Goal: Task Accomplishment & Management: Manage account settings

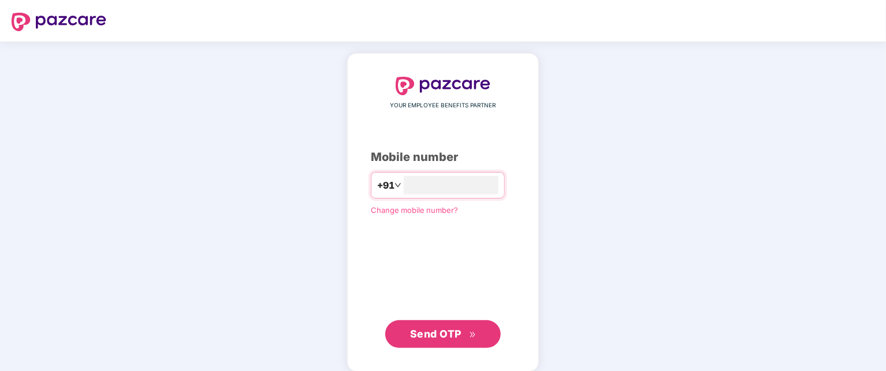
type input "**********"
click at [449, 333] on span "Send OTP" at bounding box center [435, 333] width 51 height 12
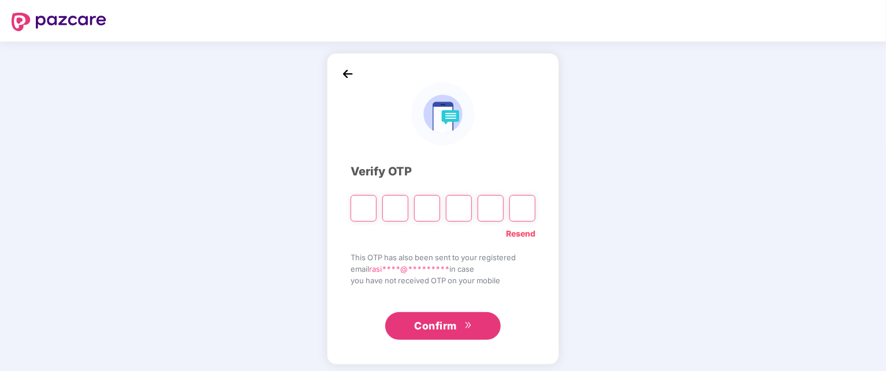
type input "*"
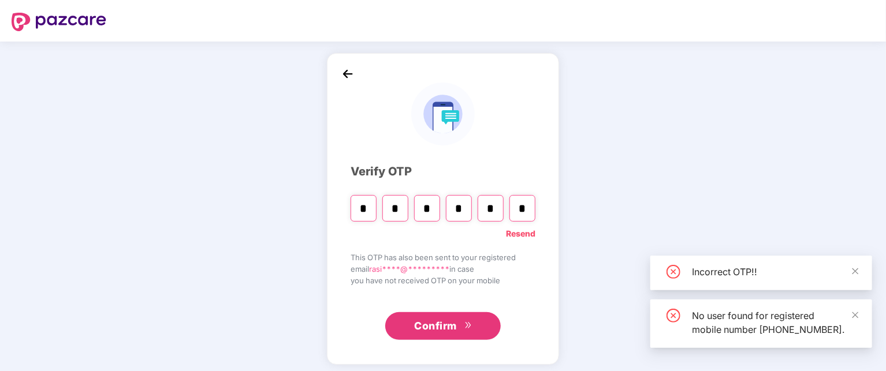
type input "*"
click at [439, 319] on span "Confirm" at bounding box center [435, 326] width 43 height 16
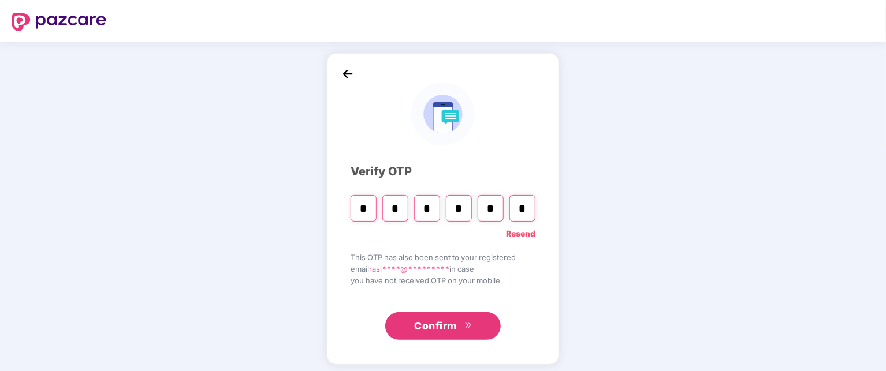
click at [463, 207] on input "*" at bounding box center [459, 208] width 26 height 27
type input "*"
click at [495, 204] on input "*" at bounding box center [491, 208] width 26 height 27
type input "*"
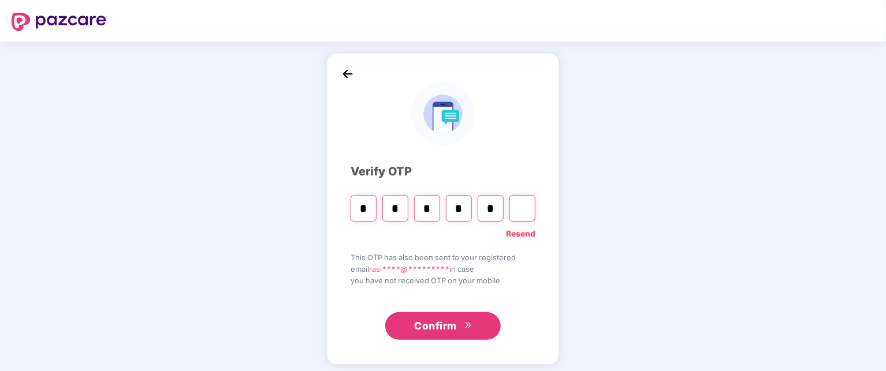
click at [524, 206] on input "Digit 6" at bounding box center [522, 208] width 26 height 27
type input "*"
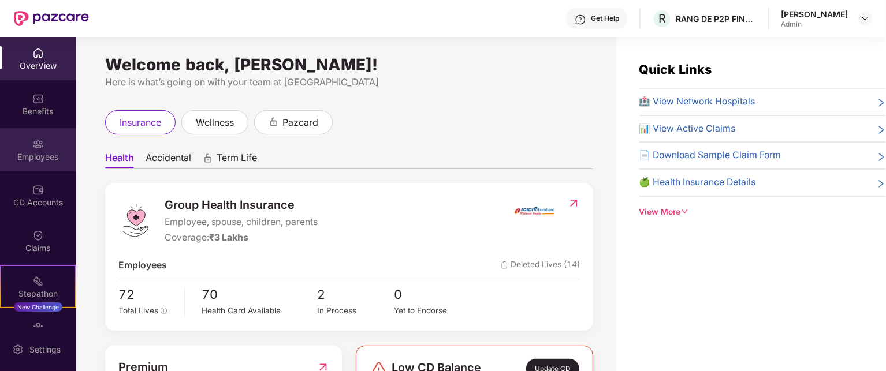
click at [32, 155] on div "Employees" at bounding box center [38, 157] width 76 height 12
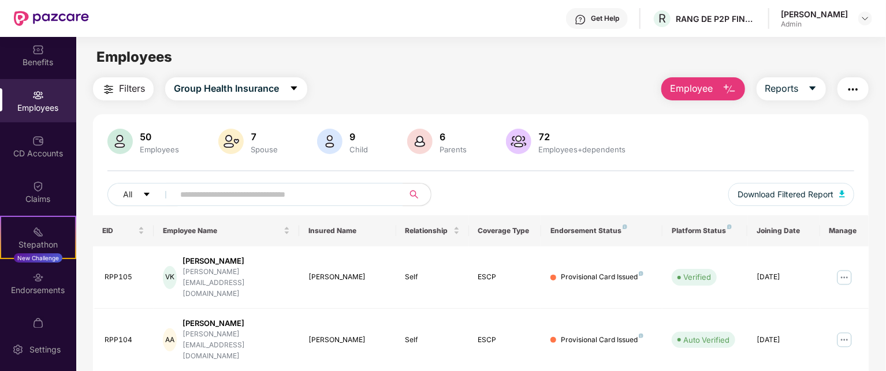
scroll to position [69, 0]
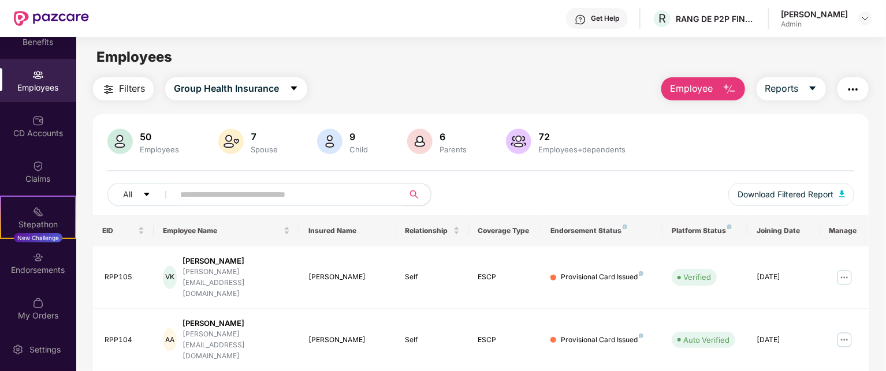
drag, startPoint x: 877, startPoint y: 221, endPoint x: 886, endPoint y: 246, distance: 26.7
click at [885, 246] on html "Get Help R RANG DE P2P FINANCIAL SERVICES PRIVATE LIMITED [PERSON_NAME] Admin O…" at bounding box center [443, 185] width 886 height 371
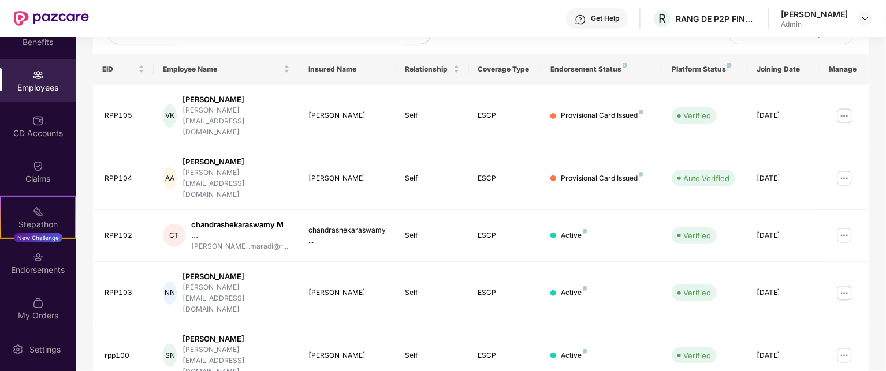
scroll to position [185, 0]
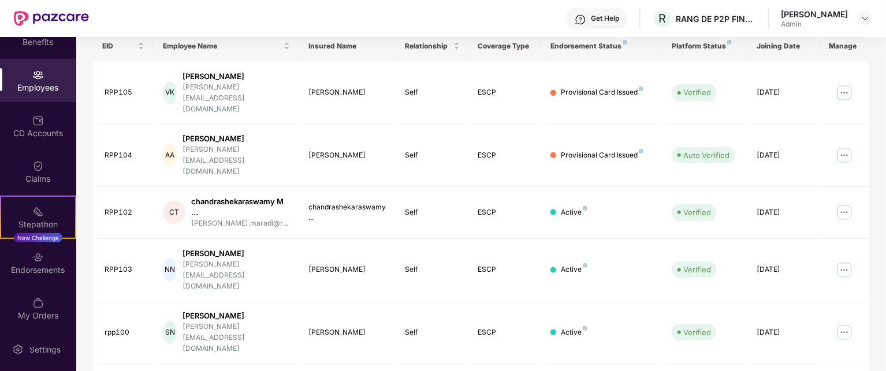
click at [878, 122] on div "Filters Group Health Insurance Employee Reports 50 Employees 7 Spouse 9 Child 6…" at bounding box center [480, 290] width 809 height 794
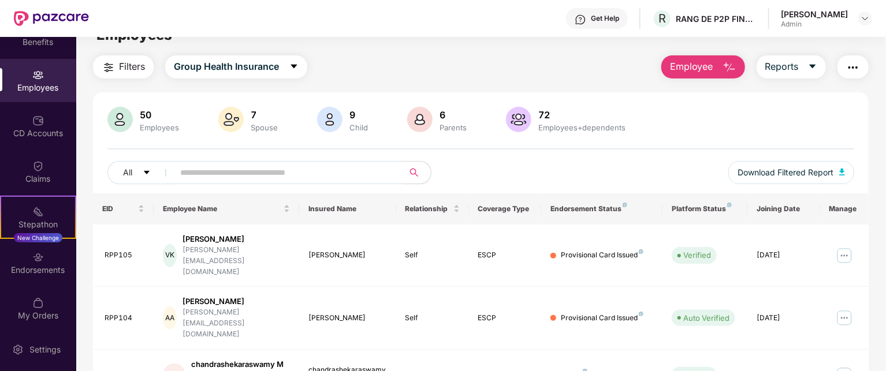
scroll to position [0, 0]
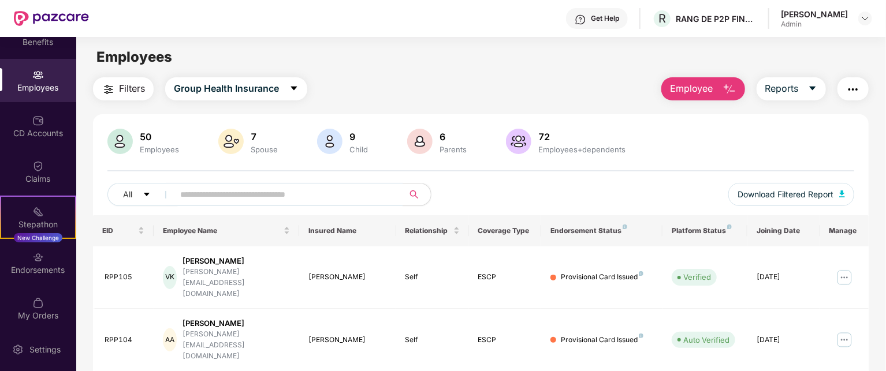
click at [703, 89] on span "Employee" at bounding box center [691, 88] width 43 height 14
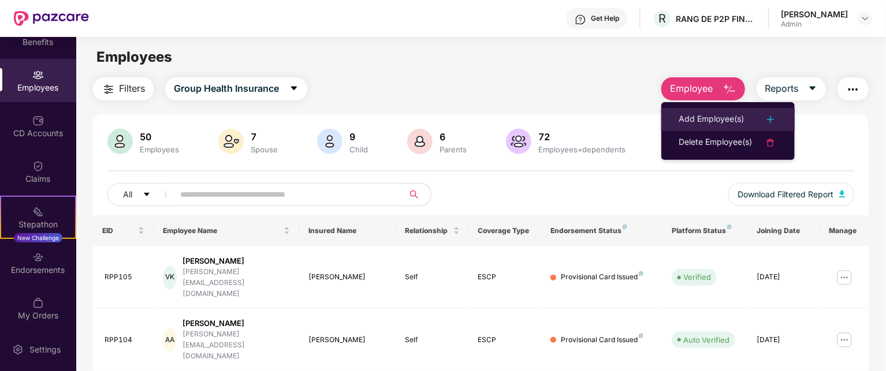
click at [725, 118] on div "Add Employee(s)" at bounding box center [711, 120] width 65 height 14
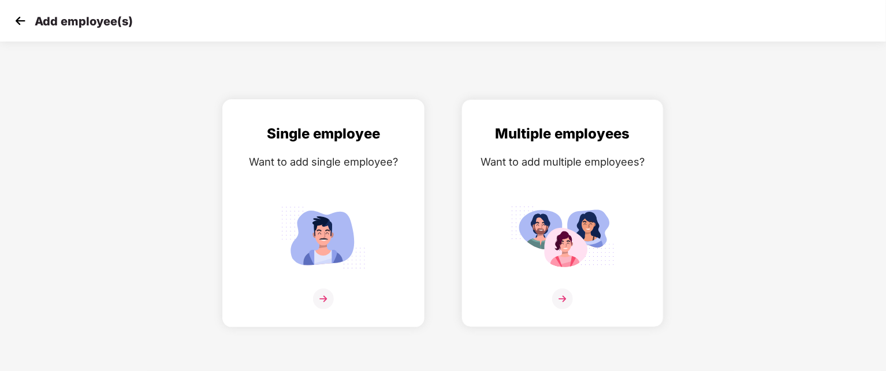
click at [322, 297] on img at bounding box center [323, 299] width 21 height 21
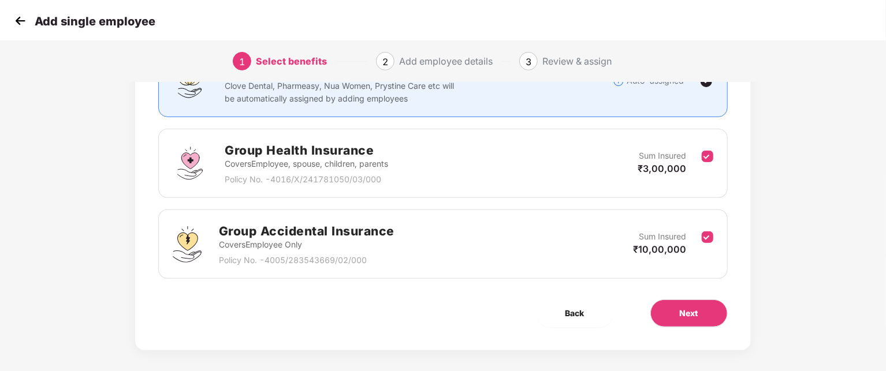
scroll to position [122, 0]
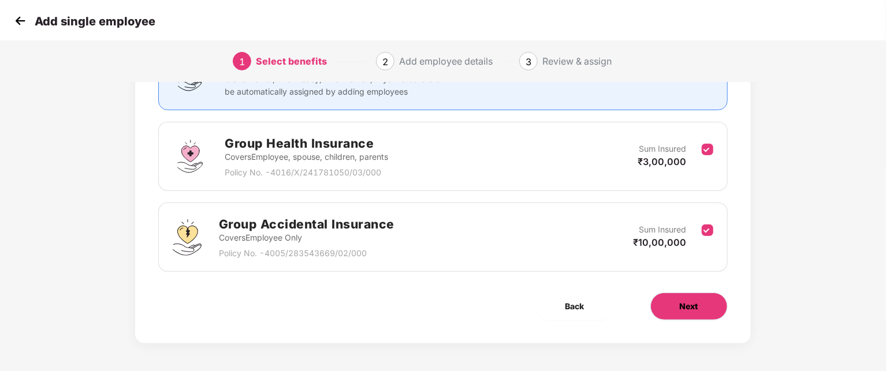
click at [693, 307] on span "Next" at bounding box center [689, 306] width 18 height 13
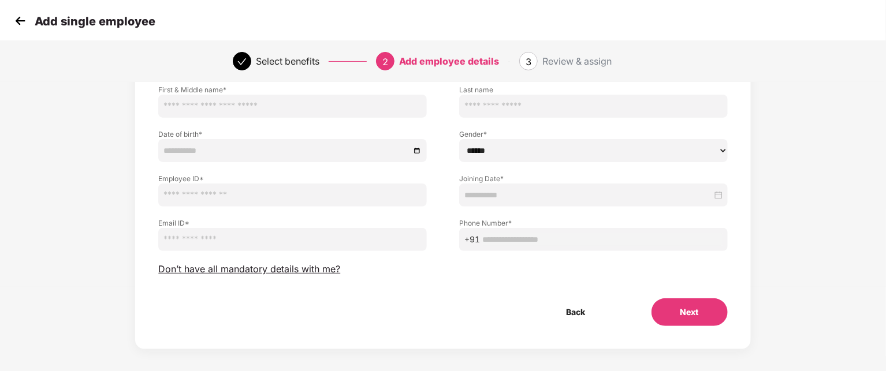
scroll to position [91, 0]
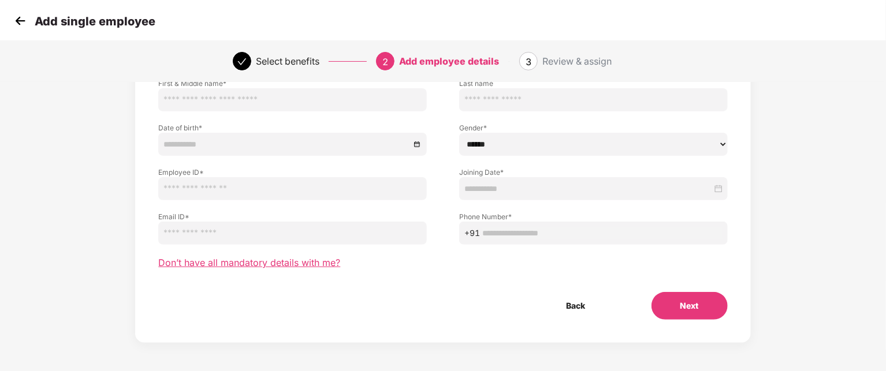
click at [296, 262] on span "Don’t have all mandatory details with me?" at bounding box center [249, 263] width 182 height 12
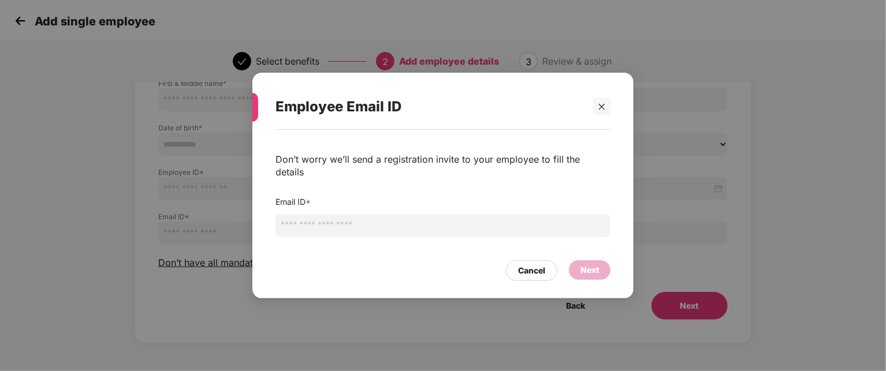
click at [322, 222] on input "email" at bounding box center [442, 225] width 335 height 23
type input "**********"
click at [541, 264] on div "Cancel" at bounding box center [531, 270] width 27 height 13
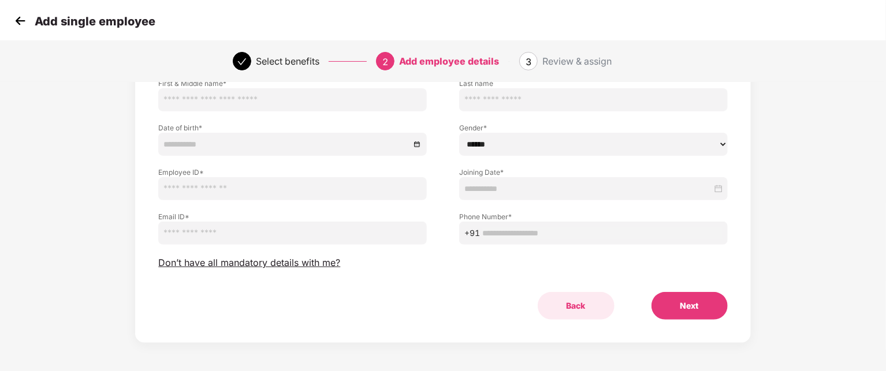
click at [575, 307] on button "Back" at bounding box center [576, 306] width 77 height 28
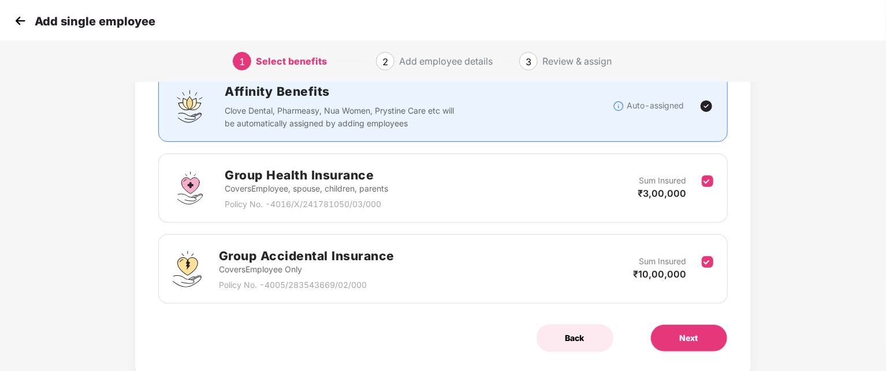
click at [576, 330] on button "Back" at bounding box center [574, 339] width 77 height 28
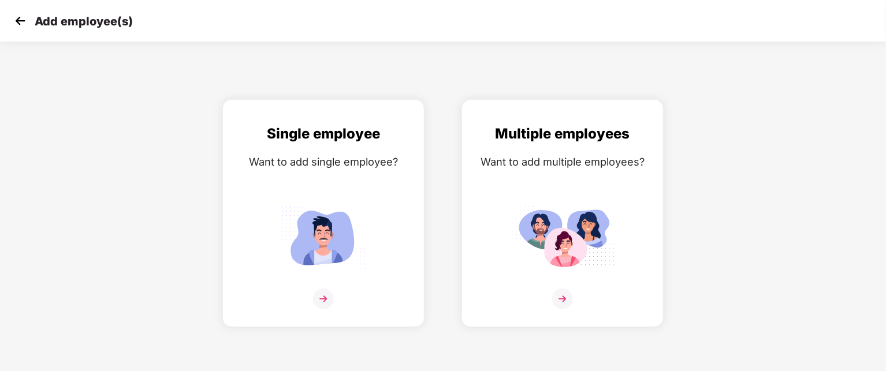
click at [21, 23] on img at bounding box center [20, 20] width 17 height 17
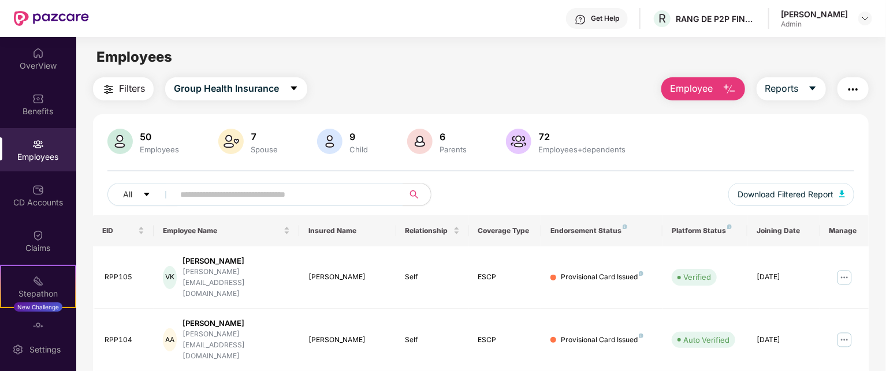
click at [706, 91] on span "Employee" at bounding box center [691, 88] width 43 height 14
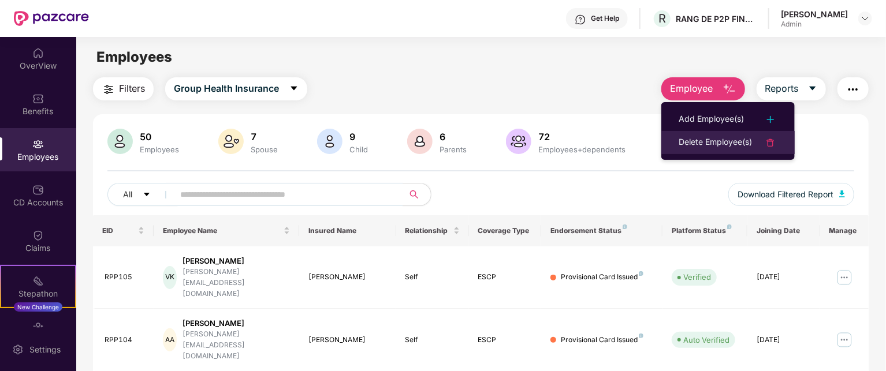
click at [736, 144] on div "Delete Employee(s)" at bounding box center [715, 143] width 73 height 14
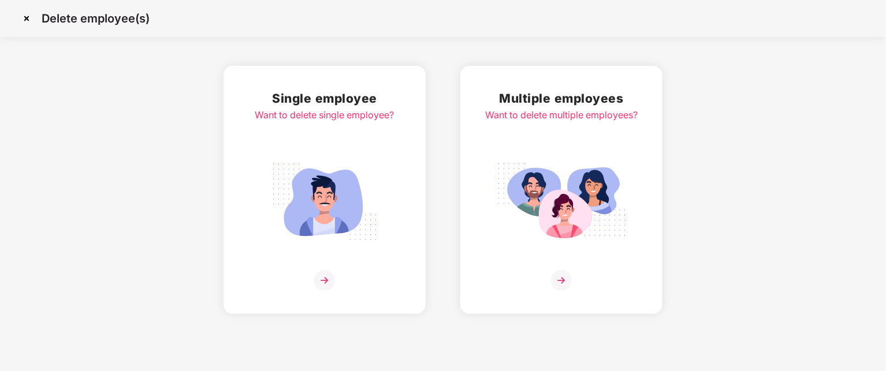
click at [318, 281] on img at bounding box center [324, 280] width 21 height 21
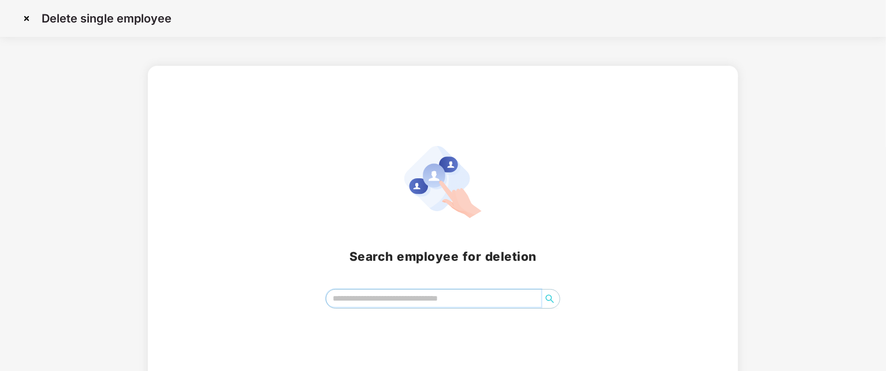
click at [374, 300] on input "search" at bounding box center [433, 298] width 215 height 17
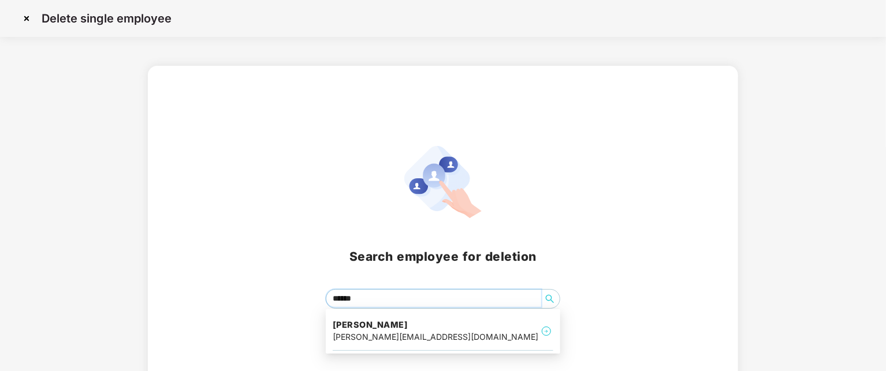
type input "*******"
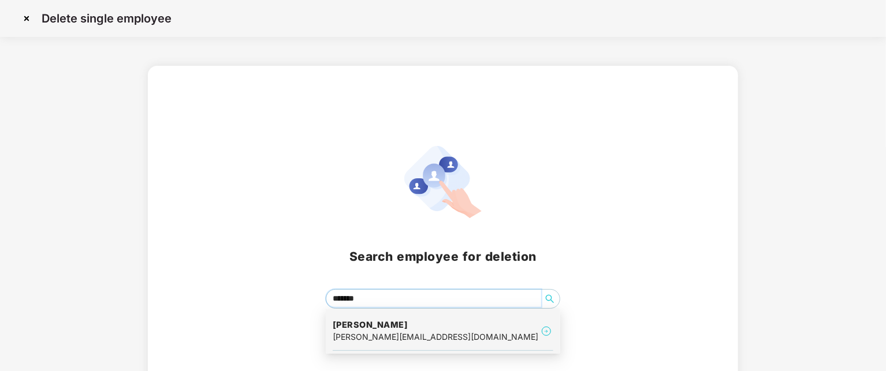
click at [374, 325] on h4 "Vaidehi Kabra" at bounding box center [436, 325] width 206 height 12
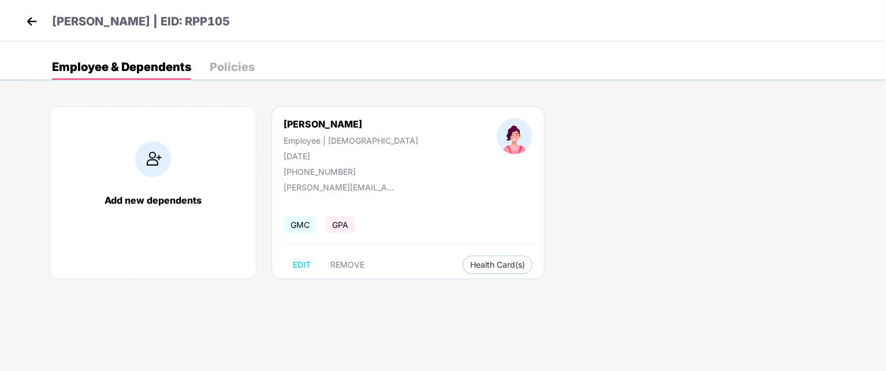
click at [32, 18] on img at bounding box center [31, 21] width 17 height 17
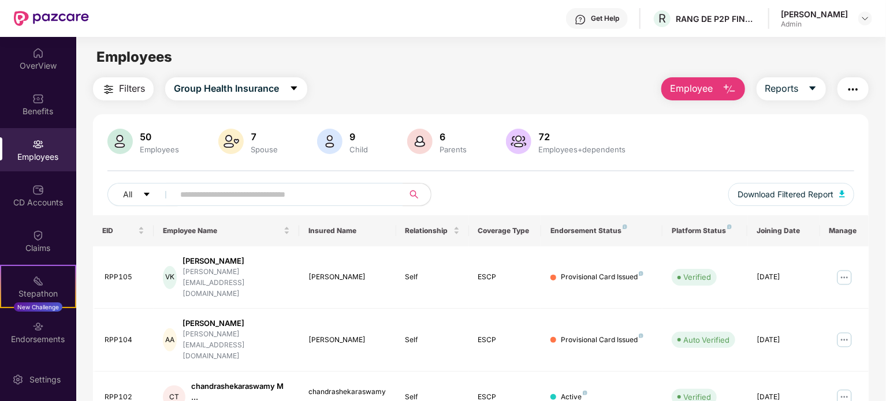
click at [843, 20] on div "Admin" at bounding box center [814, 24] width 67 height 9
click at [863, 17] on img at bounding box center [864, 18] width 9 height 9
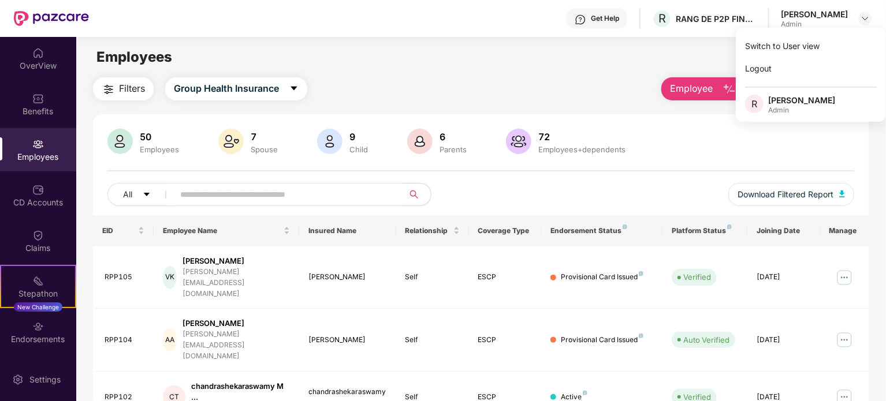
click at [774, 108] on div "Admin" at bounding box center [801, 110] width 67 height 9
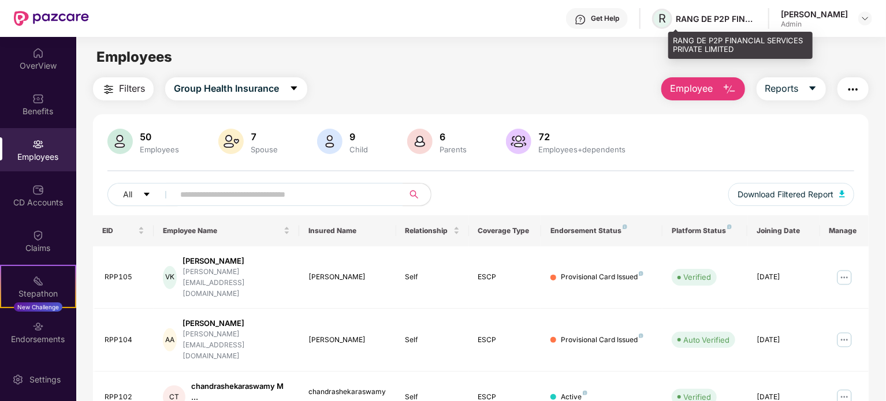
click at [666, 18] on span "R" at bounding box center [662, 19] width 8 height 14
click at [672, 21] on span "R" at bounding box center [662, 19] width 20 height 20
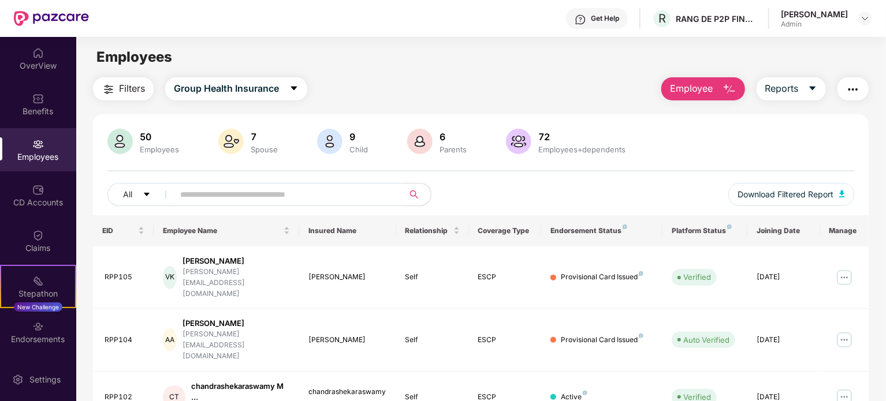
click at [619, 22] on div "Get Help" at bounding box center [605, 18] width 28 height 9
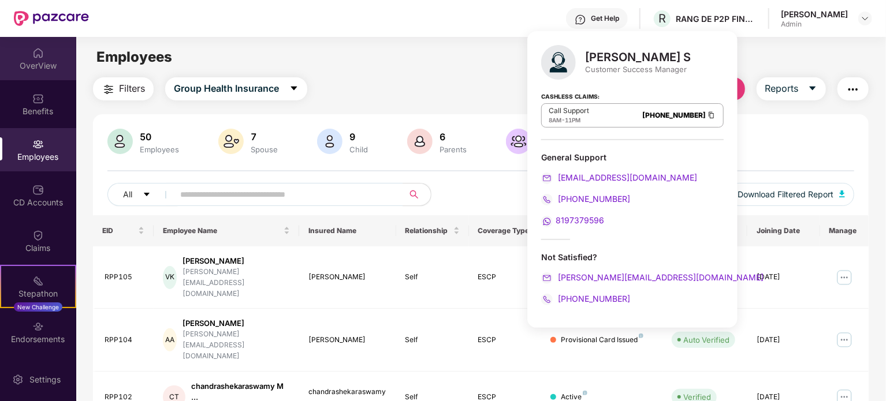
click at [32, 60] on div "OverView" at bounding box center [38, 66] width 76 height 12
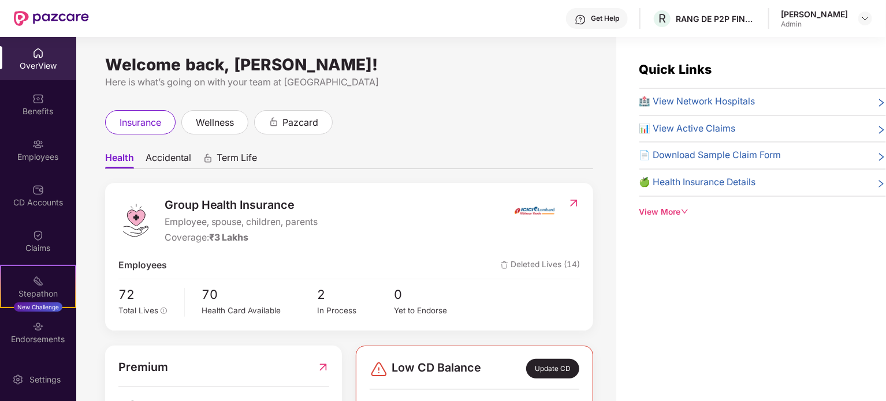
click at [613, 19] on div "Get Help" at bounding box center [605, 18] width 28 height 9
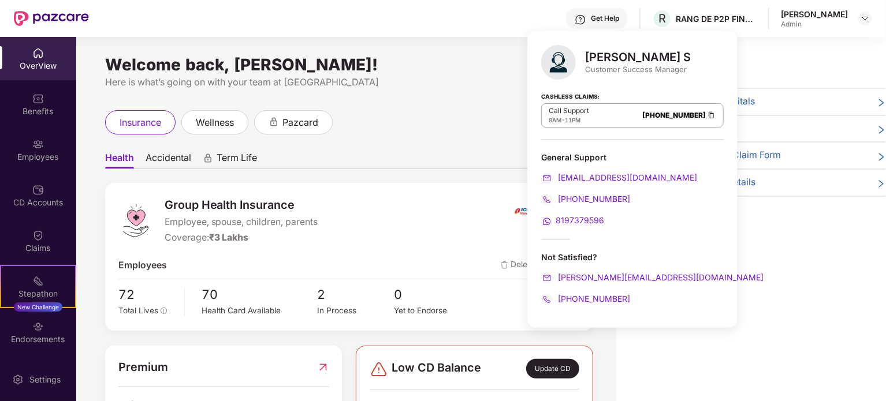
click at [595, 219] on span "8197379596" at bounding box center [580, 220] width 49 height 10
